Goal: Task Accomplishment & Management: Use online tool/utility

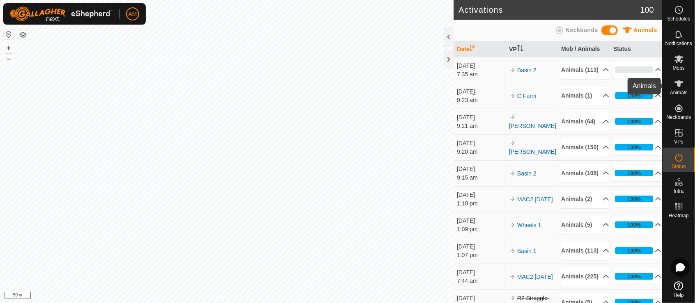
click at [681, 88] on icon at bounding box center [679, 84] width 10 height 10
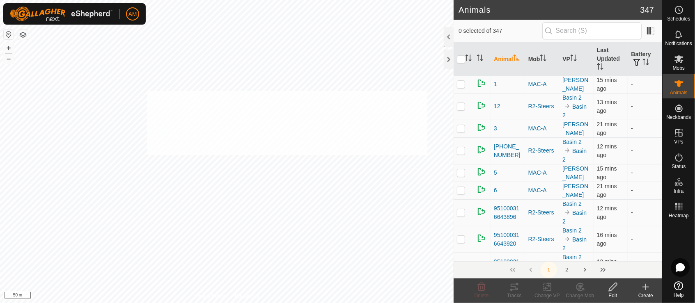
checkbox input "true"
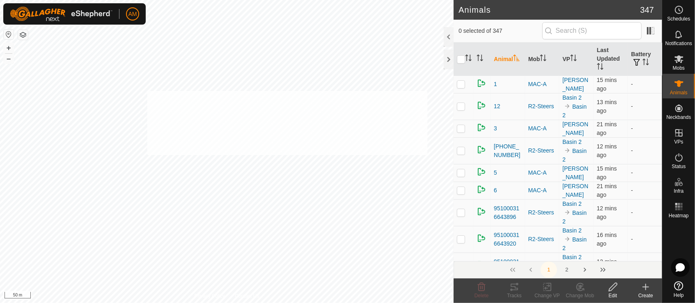
checkbox input "true"
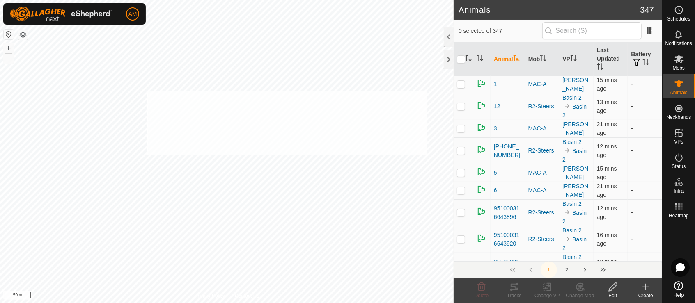
checkbox input "true"
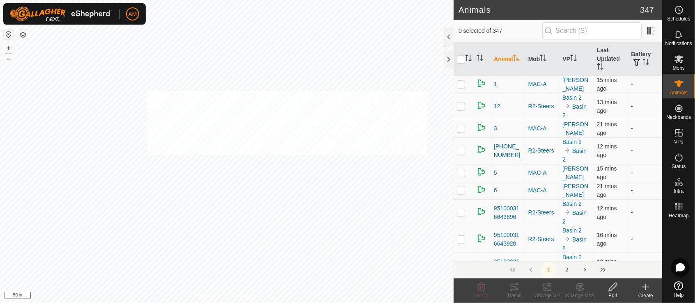
checkbox input "true"
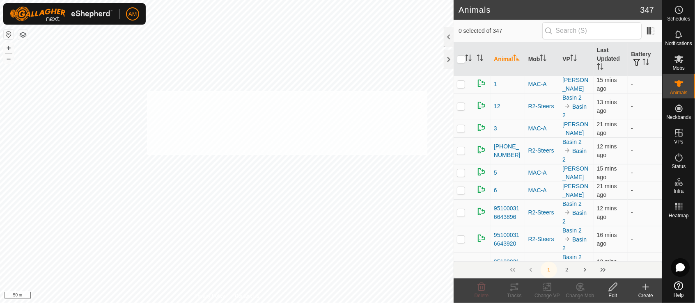
checkbox input "true"
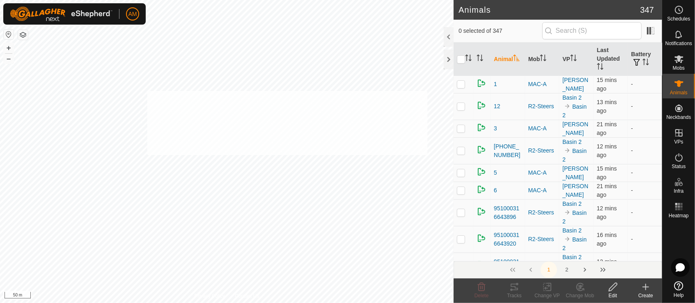
checkbox input "true"
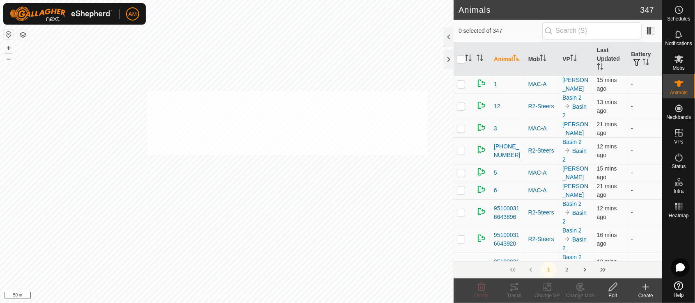
checkbox input "true"
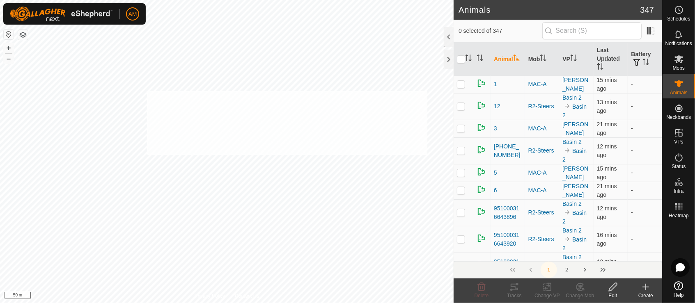
checkbox input "true"
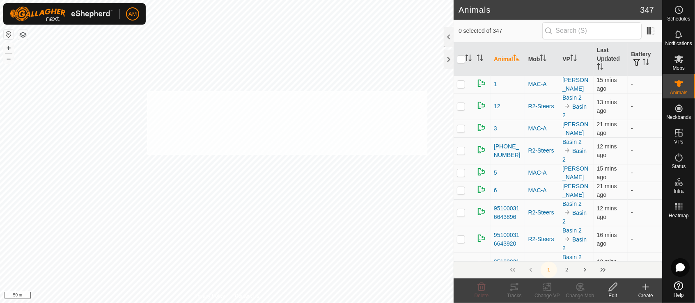
checkbox input "true"
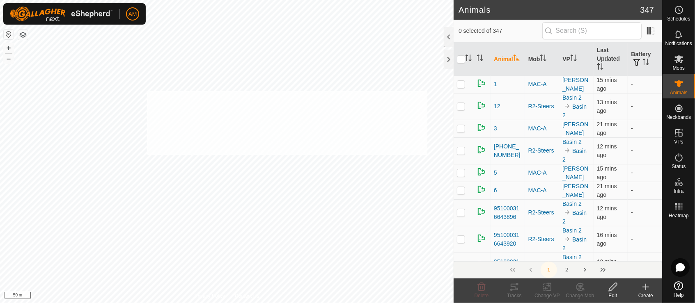
checkbox input "true"
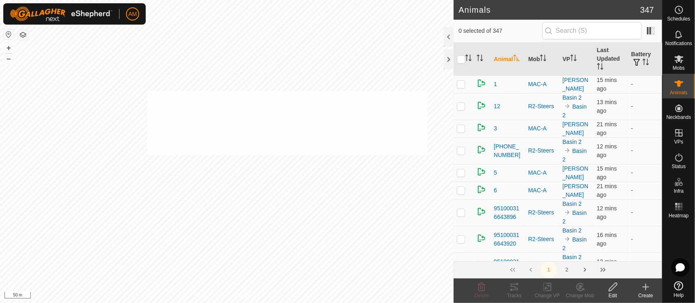
checkbox input "true"
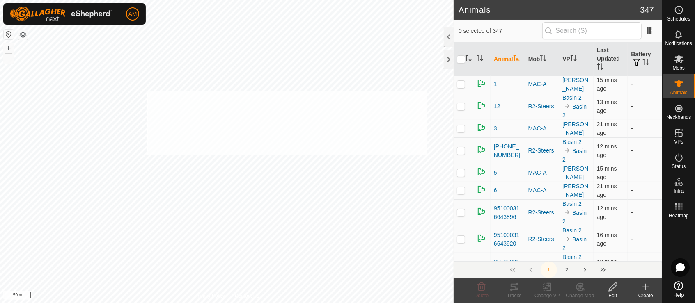
checkbox input "true"
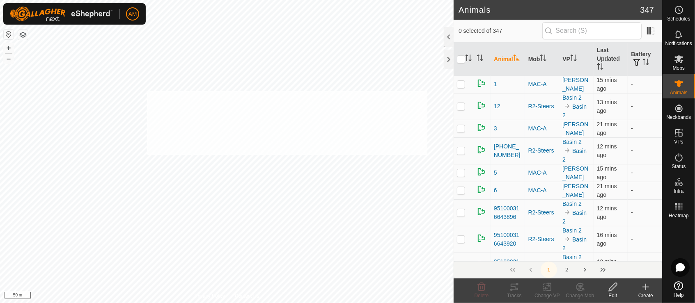
checkbox input "true"
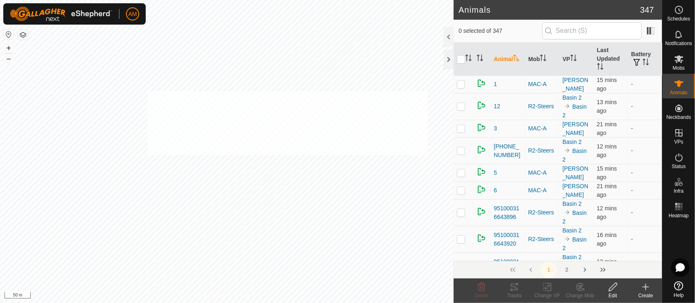
checkbox input "true"
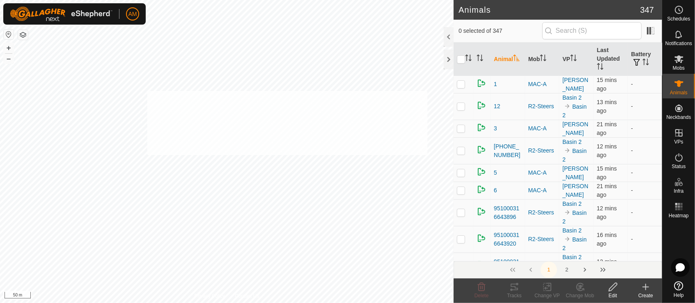
checkbox input "true"
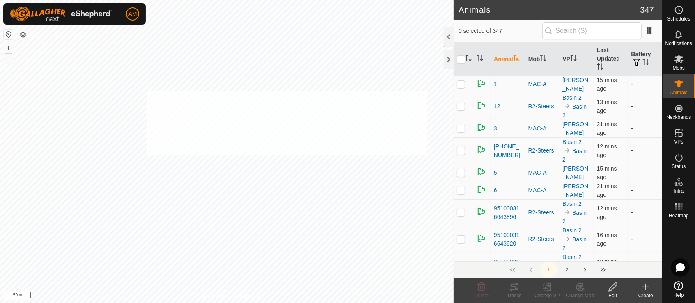
checkbox input "true"
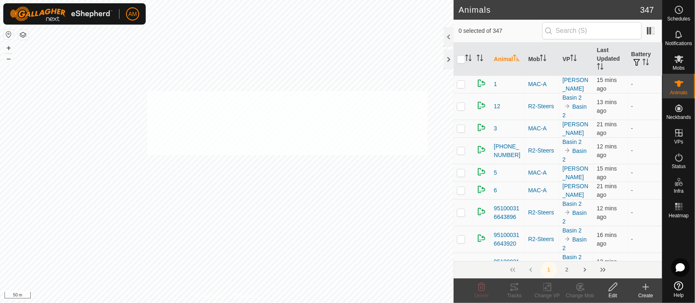
checkbox input "true"
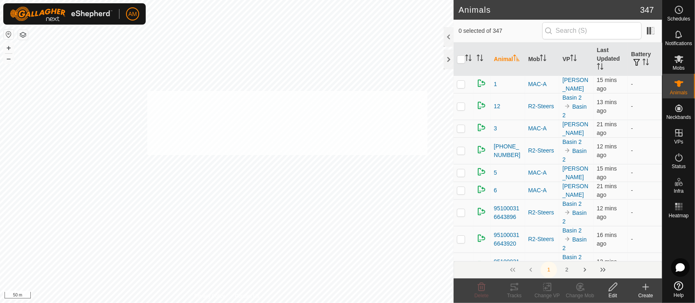
checkbox input "true"
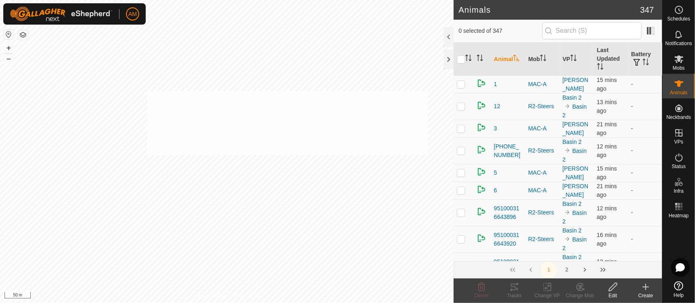
checkbox input "true"
click at [551, 288] on icon at bounding box center [547, 287] width 10 height 10
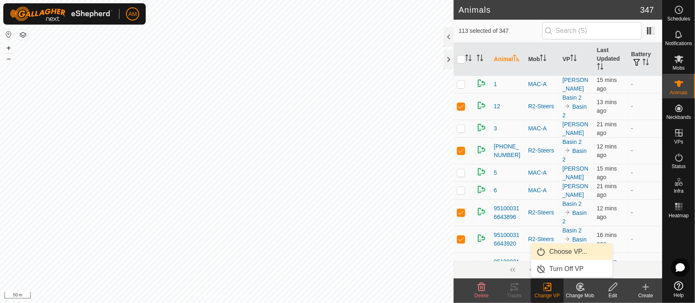
click at [551, 254] on link "Choose VP..." at bounding box center [571, 252] width 81 height 16
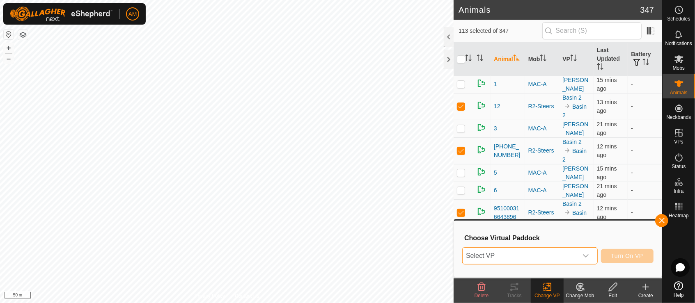
click at [534, 256] on span "Select VP" at bounding box center [519, 256] width 115 height 16
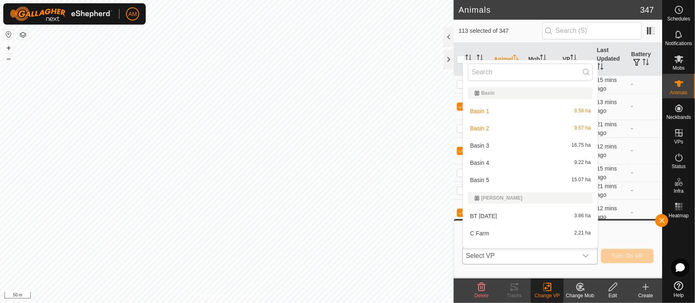
click at [495, 143] on li "Basin 3 16.75 ha" at bounding box center [530, 145] width 135 height 16
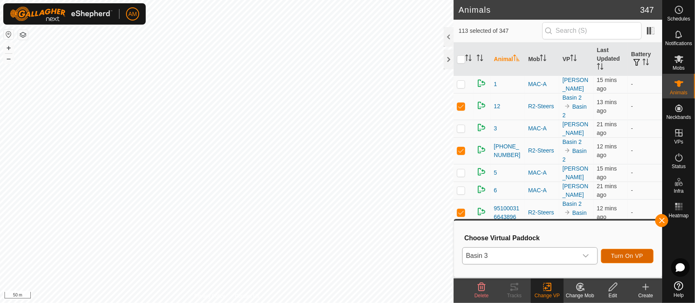
click at [636, 256] on span "Turn On VP" at bounding box center [627, 256] width 32 height 7
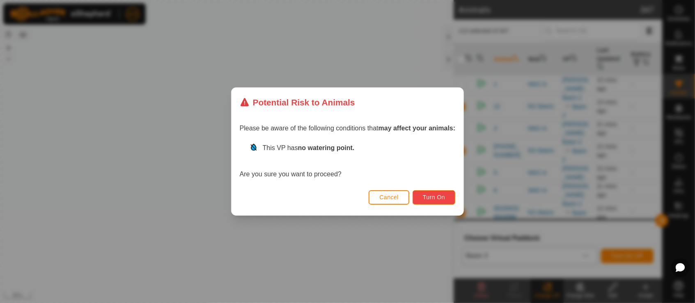
click at [430, 198] on span "Turn On" at bounding box center [434, 197] width 22 height 7
